Goal: Task Accomplishment & Management: Use online tool/utility

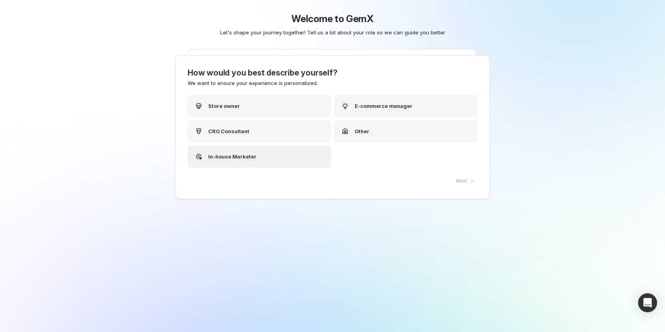
click at [262, 158] on div "In-house Marketer" at bounding box center [259, 157] width 143 height 22
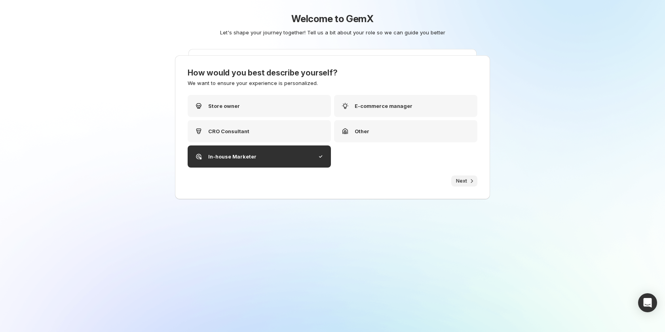
click at [465, 181] on span "Next" at bounding box center [461, 181] width 11 height 6
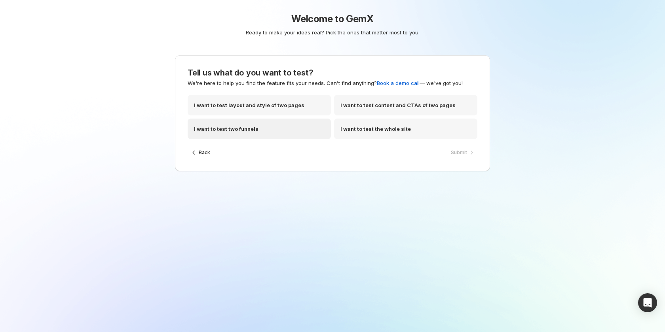
click at [277, 130] on div "I want to test two funnels" at bounding box center [259, 129] width 143 height 21
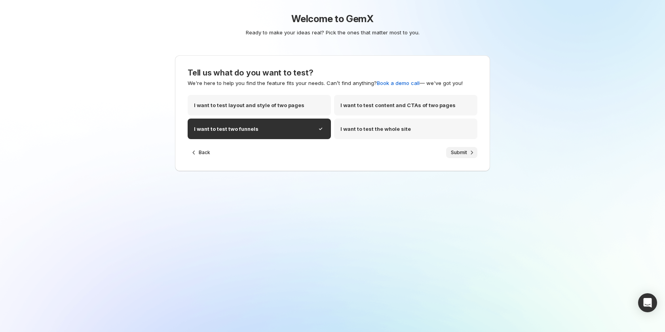
click at [460, 151] on span "Submit" at bounding box center [459, 153] width 16 height 6
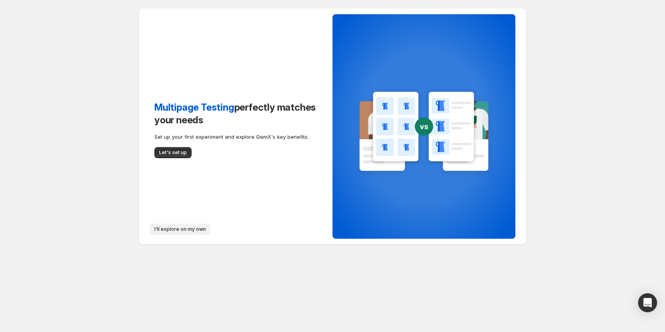
click at [183, 234] on button "I'll explore on my own" at bounding box center [180, 229] width 61 height 11
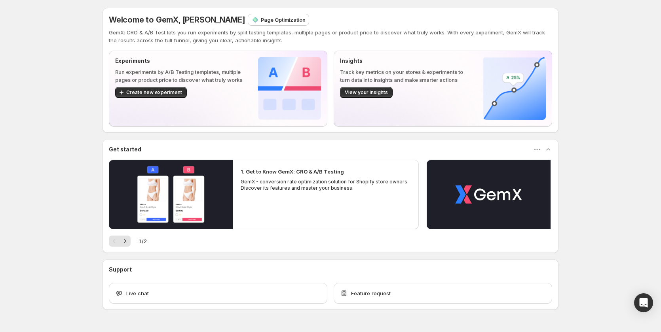
click at [273, 18] on p "Page Optimization" at bounding box center [283, 20] width 45 height 8
